Goal: Information Seeking & Learning: Learn about a topic

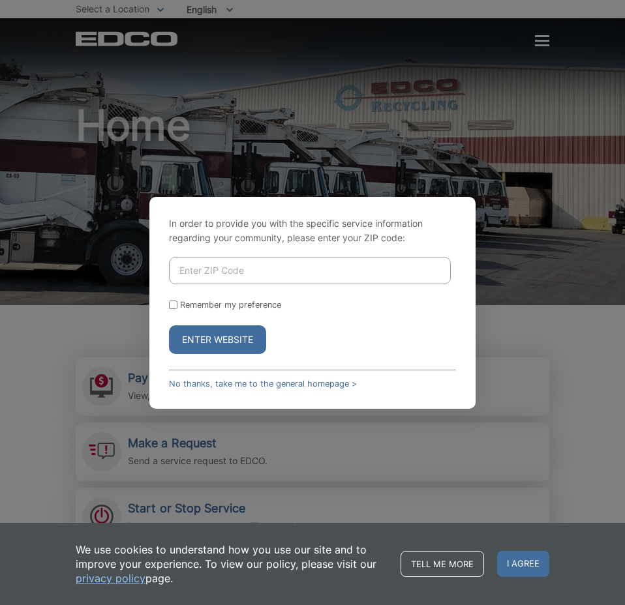
click at [299, 273] on input "Enter ZIP Code" at bounding box center [310, 270] width 282 height 27
type input "91935"
click at [175, 301] on input "Remember my preference" at bounding box center [173, 305] width 8 height 8
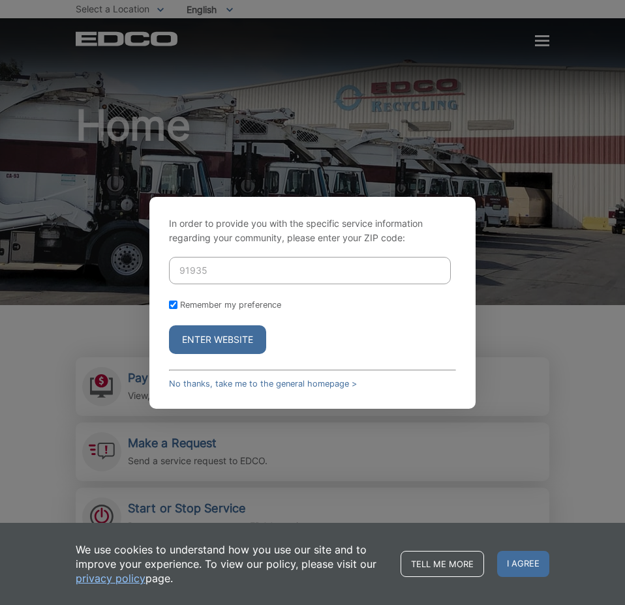
checkbox input "true"
click at [205, 333] on button "Enter Website" at bounding box center [217, 339] width 97 height 29
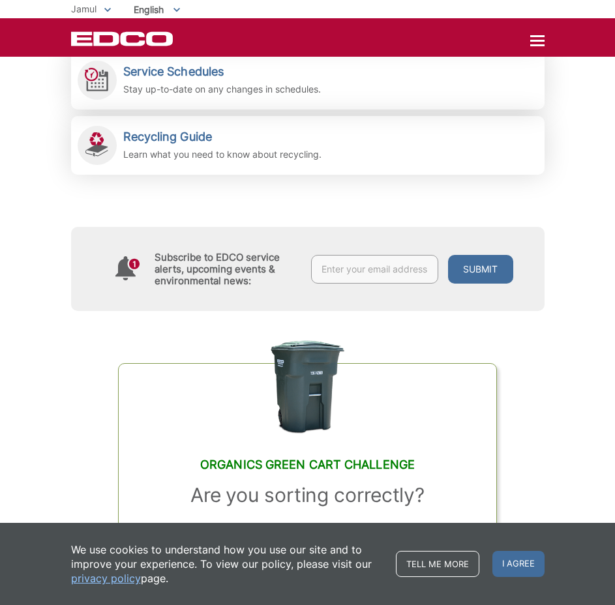
scroll to position [522, 0]
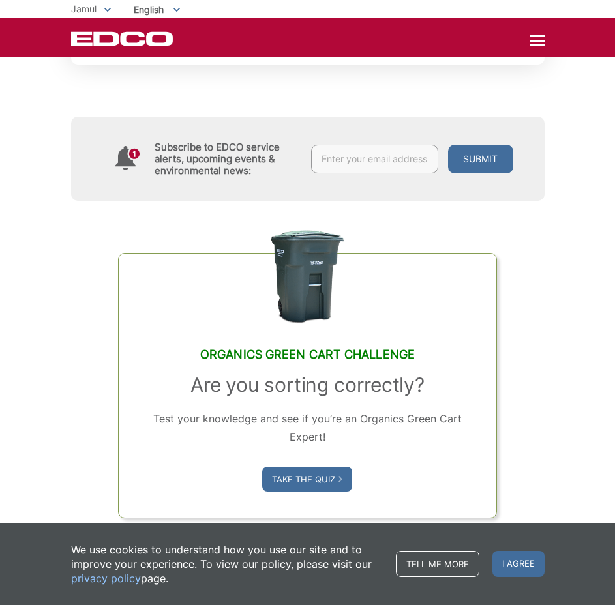
click at [155, 288] on edco-link-card "Organics Green Cart Challenge Are you sorting correctly? Test your knowledge an…" at bounding box center [307, 385] width 379 height 265
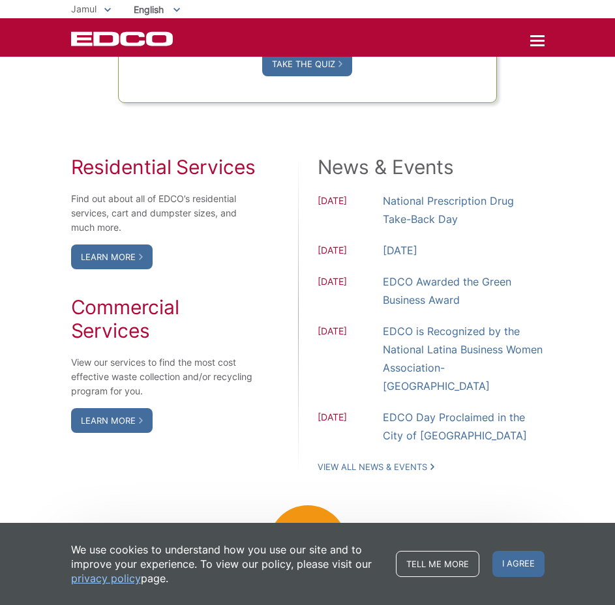
scroll to position [1004, 0]
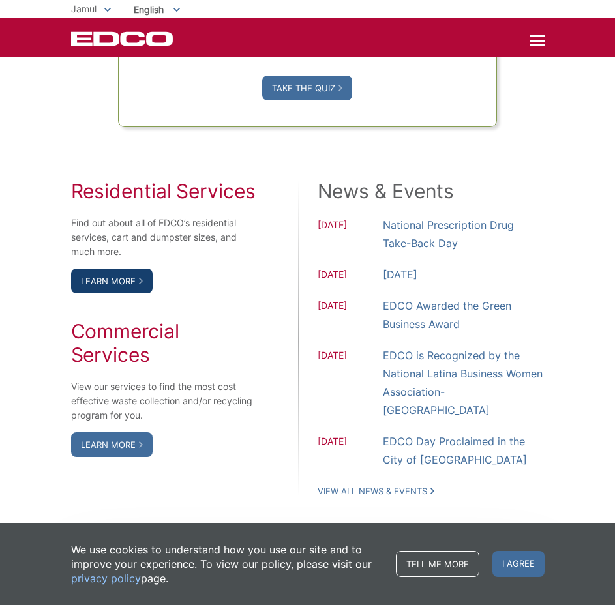
click at [125, 278] on link "Learn More" at bounding box center [112, 281] width 82 height 25
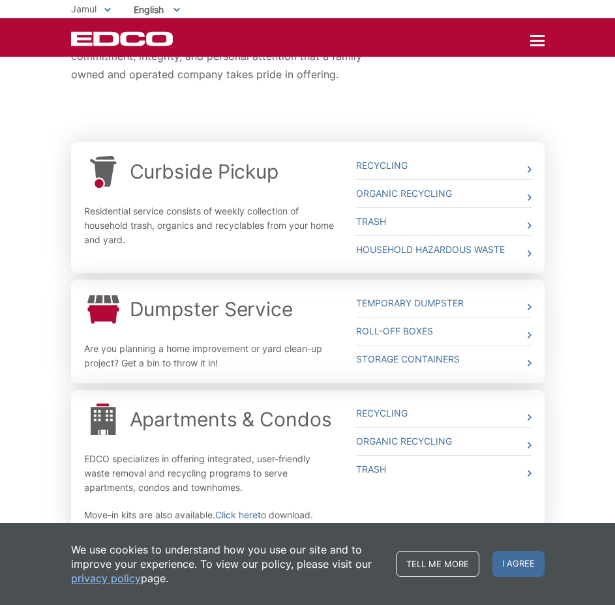
scroll to position [362, 0]
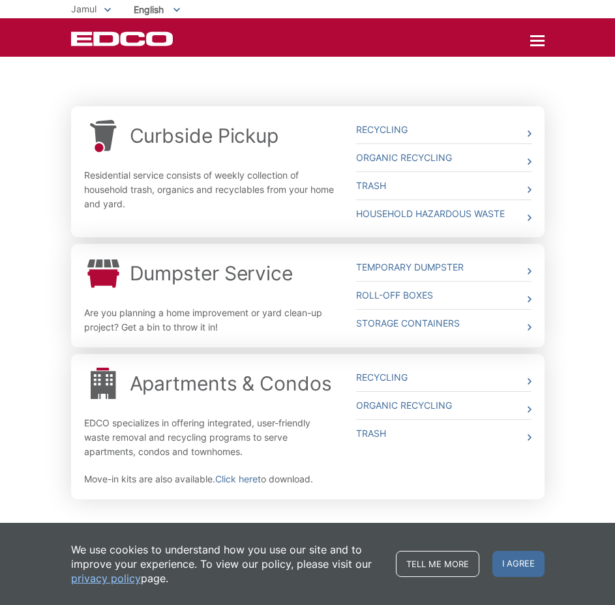
click at [588, 193] on div "Whether you need curbside pickup, a dumpster, a roll off box or a storage conta…" at bounding box center [307, 176] width 615 height 751
click at [523, 185] on link "Trash" at bounding box center [443, 185] width 175 height 27
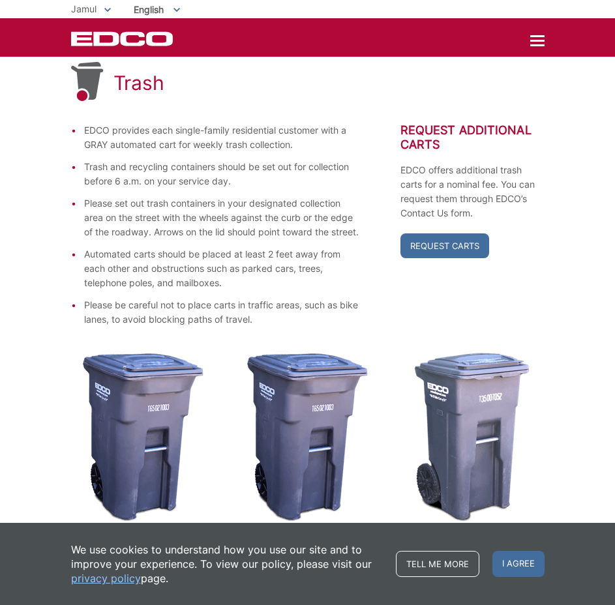
scroll to position [124, 0]
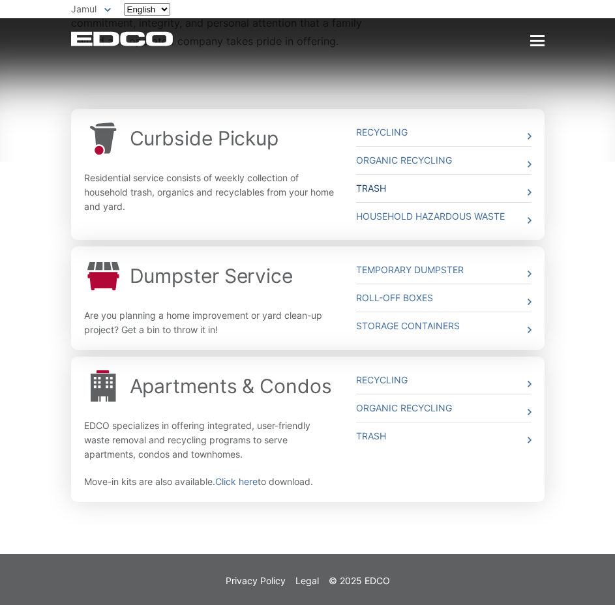
scroll to position [359, 0]
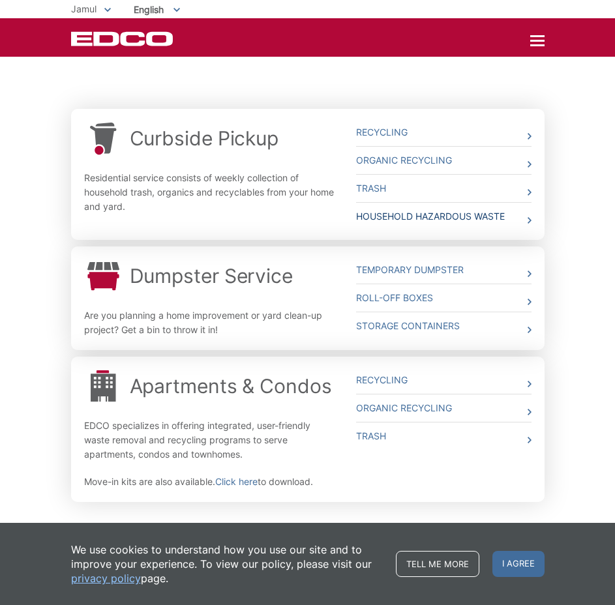
click at [499, 212] on link "Household Hazardous Waste" at bounding box center [443, 216] width 175 height 27
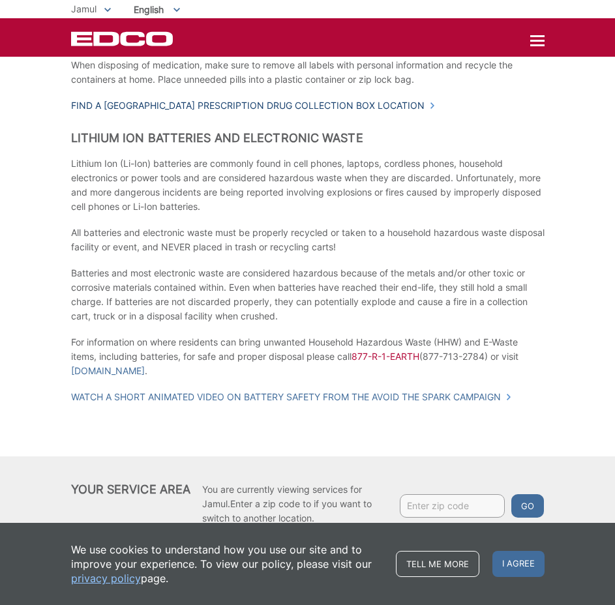
scroll to position [804, 0]
click at [176, 272] on p "Batteries and most electronic waste are considered hazardous because of the met…" at bounding box center [308, 294] width 474 height 57
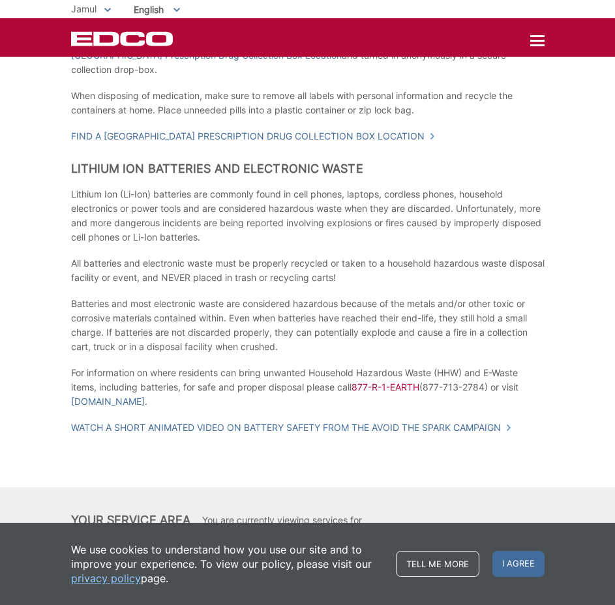
scroll to position [738, 0]
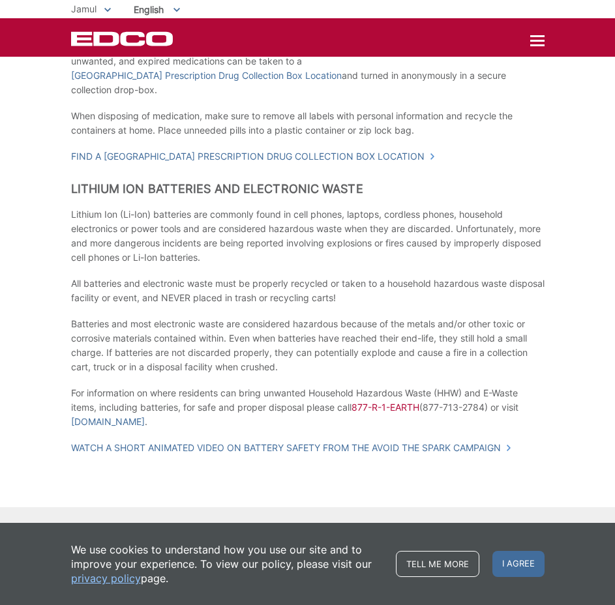
click at [566, 190] on div "Household Hazardous Waste What is Household Hazardous Waste? Hazardous waste is…" at bounding box center [307, 14] width 615 height 1178
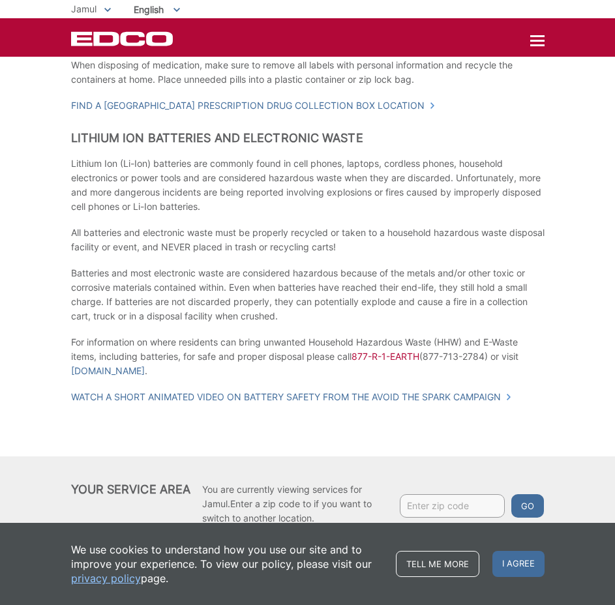
drag, startPoint x: 455, startPoint y: 220, endPoint x: 494, endPoint y: 197, distance: 45.6
click at [494, 197] on p "Lithium Ion (Li-Ion) batteries are commonly found in cell phones, laptops, cord…" at bounding box center [308, 185] width 474 height 57
